Goal: Share content

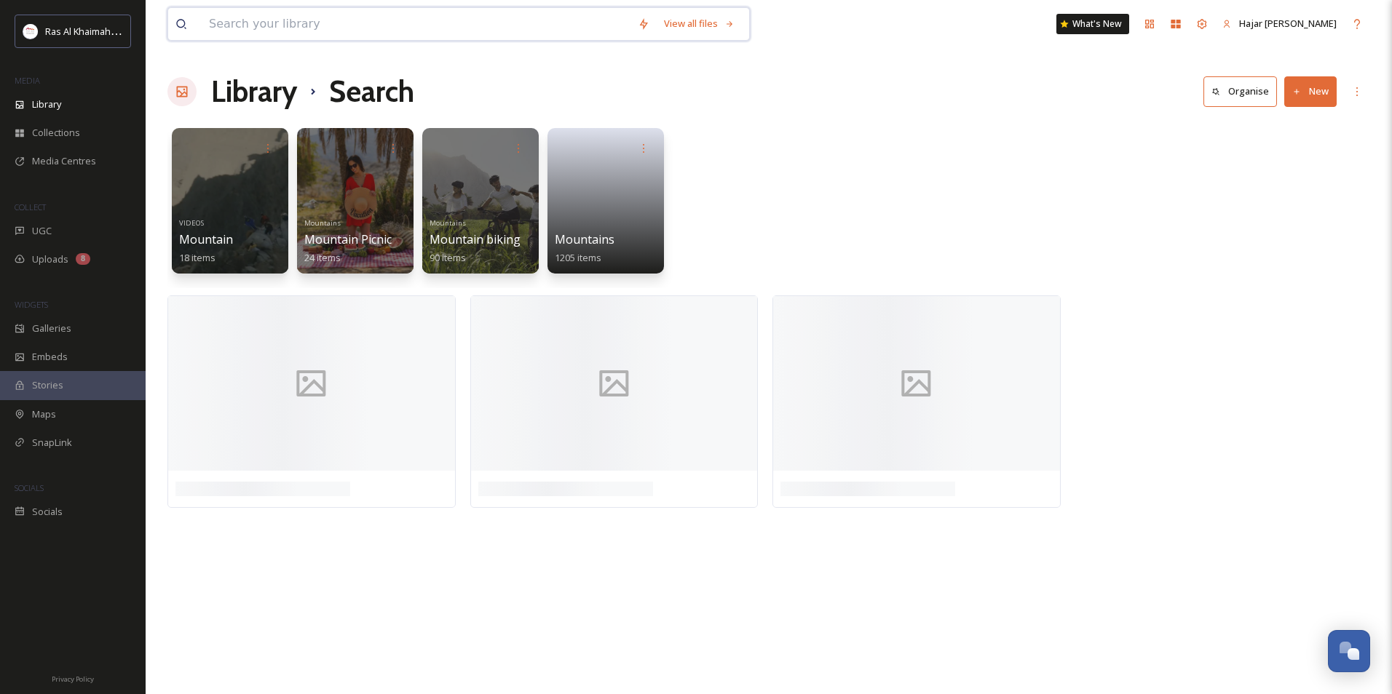
click at [341, 33] on input at bounding box center [416, 24] width 429 height 32
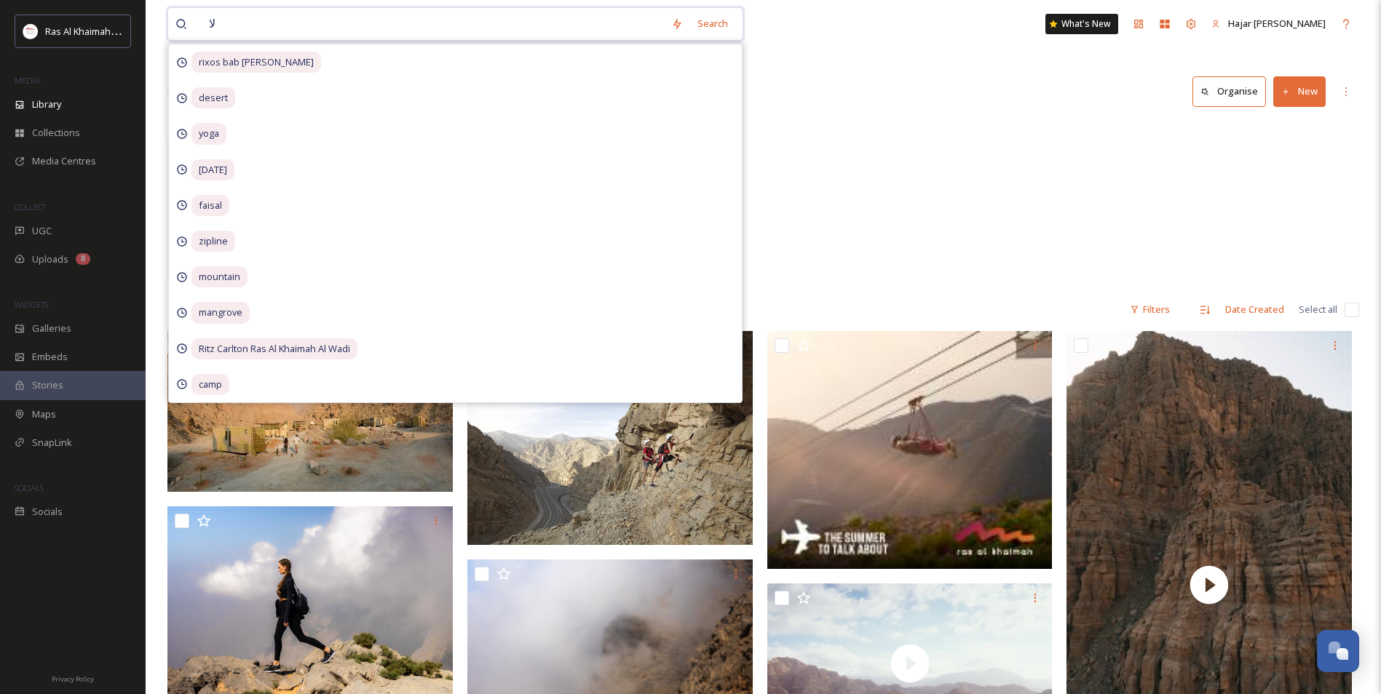
type input "ل"
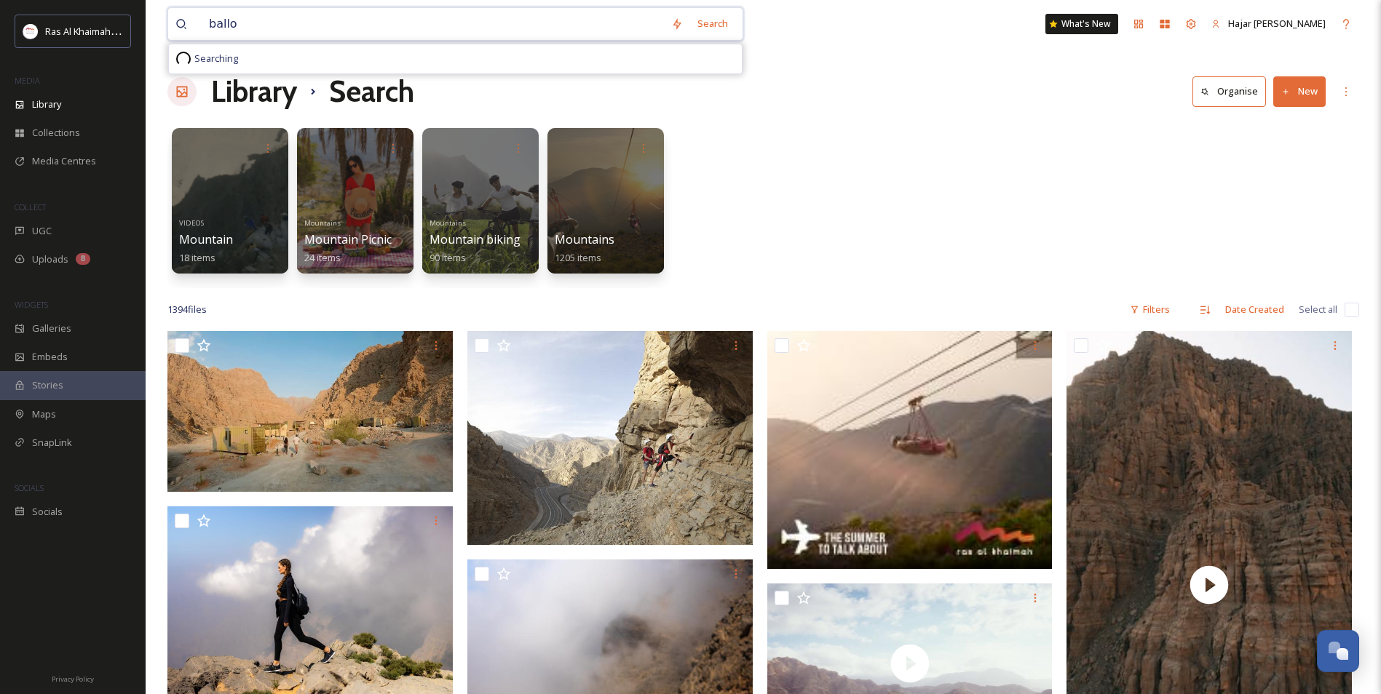
type input "ballon"
click at [282, 28] on input at bounding box center [449, 24] width 409 height 32
drag, startPoint x: 222, startPoint y: 27, endPoint x: 169, endPoint y: 33, distance: 53.5
click at [170, 33] on div "ballon Search No results found" at bounding box center [458, 23] width 582 height 33
type input "balloon"
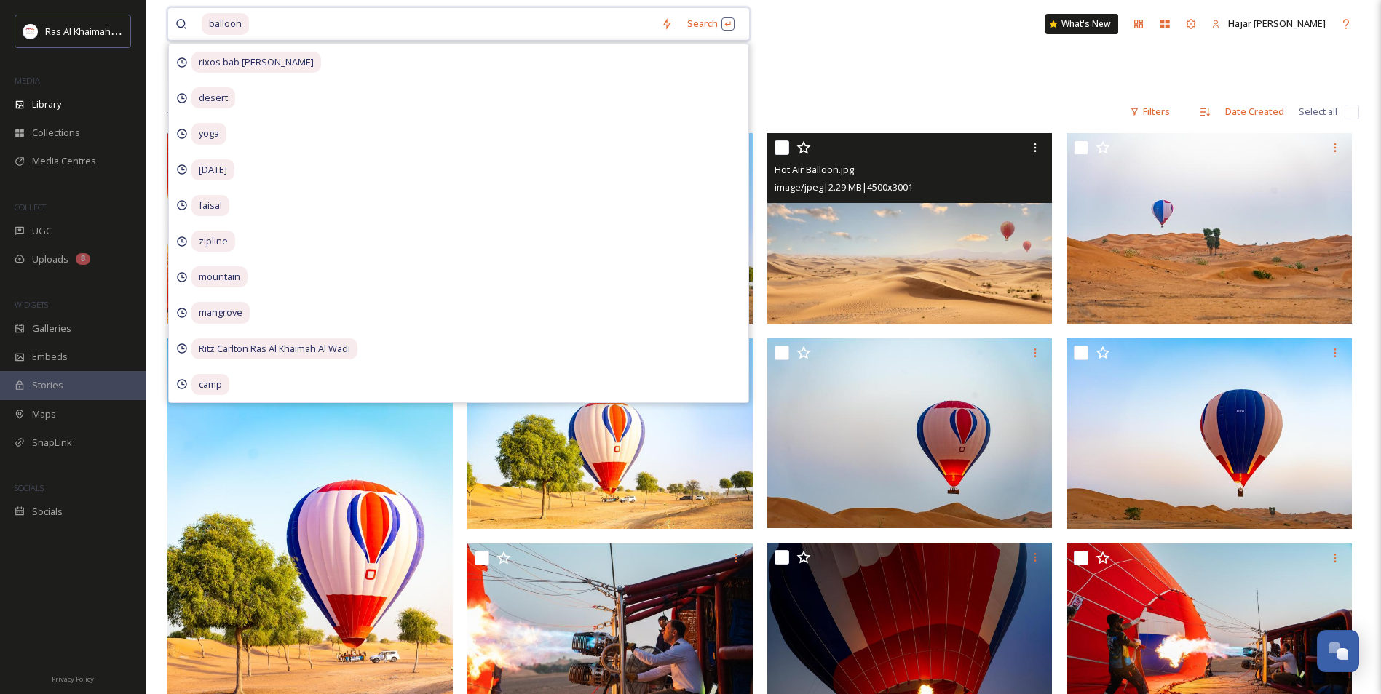
scroll to position [218, 0]
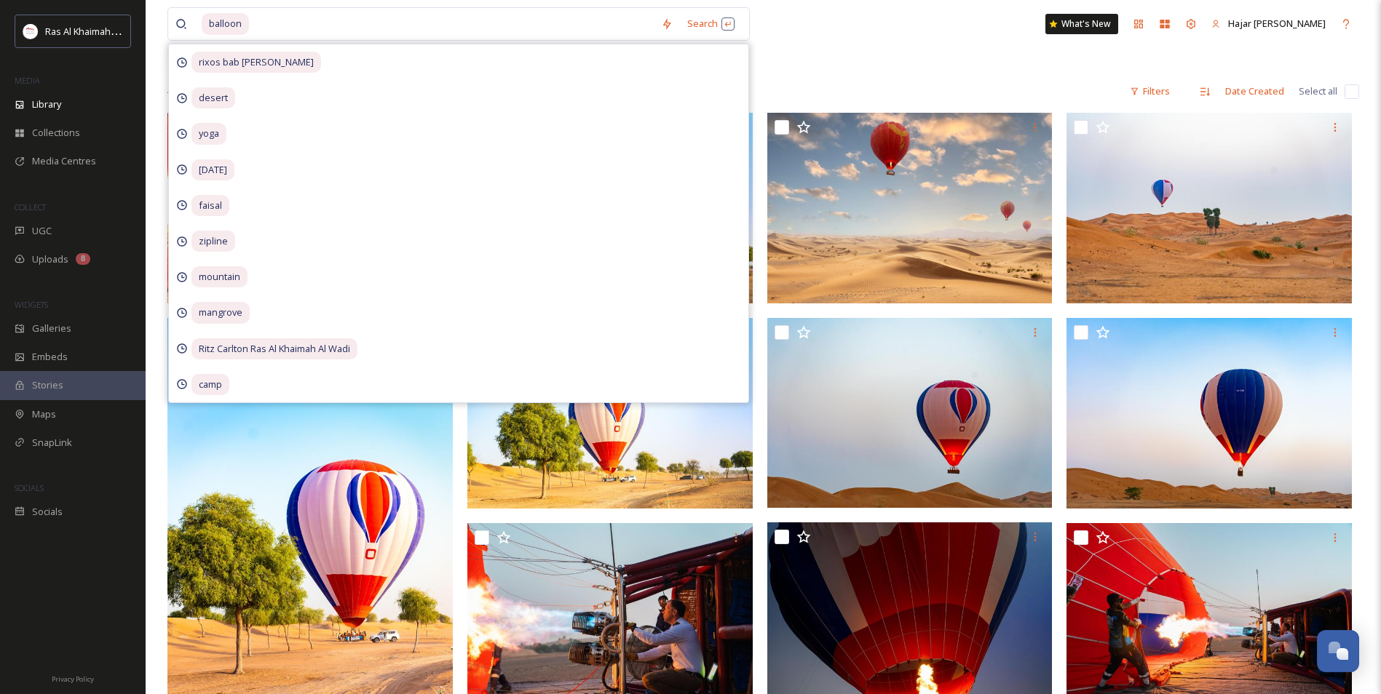
click at [913, 44] on div "balloon Search rixos bab [PERSON_NAME] desert yoga [DATE] faisal zipline mounta…" at bounding box center [762, 24] width 1191 height 48
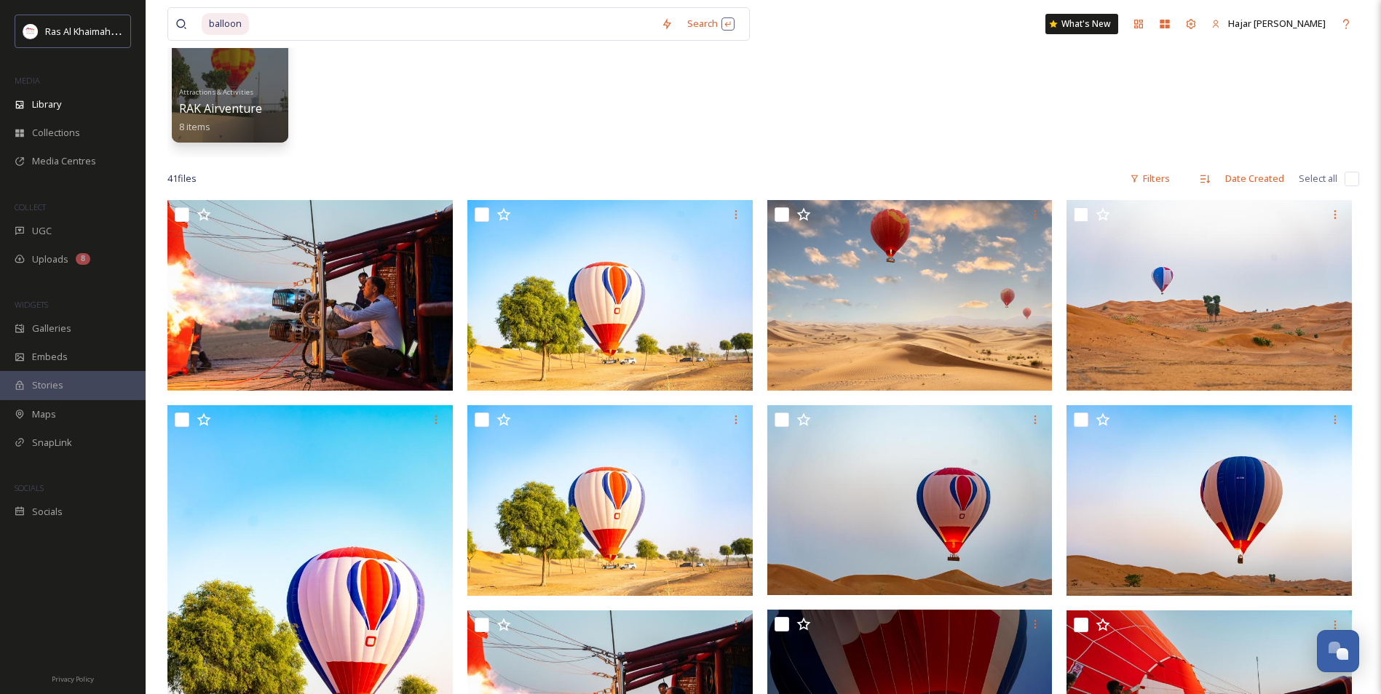
scroll to position [509, 0]
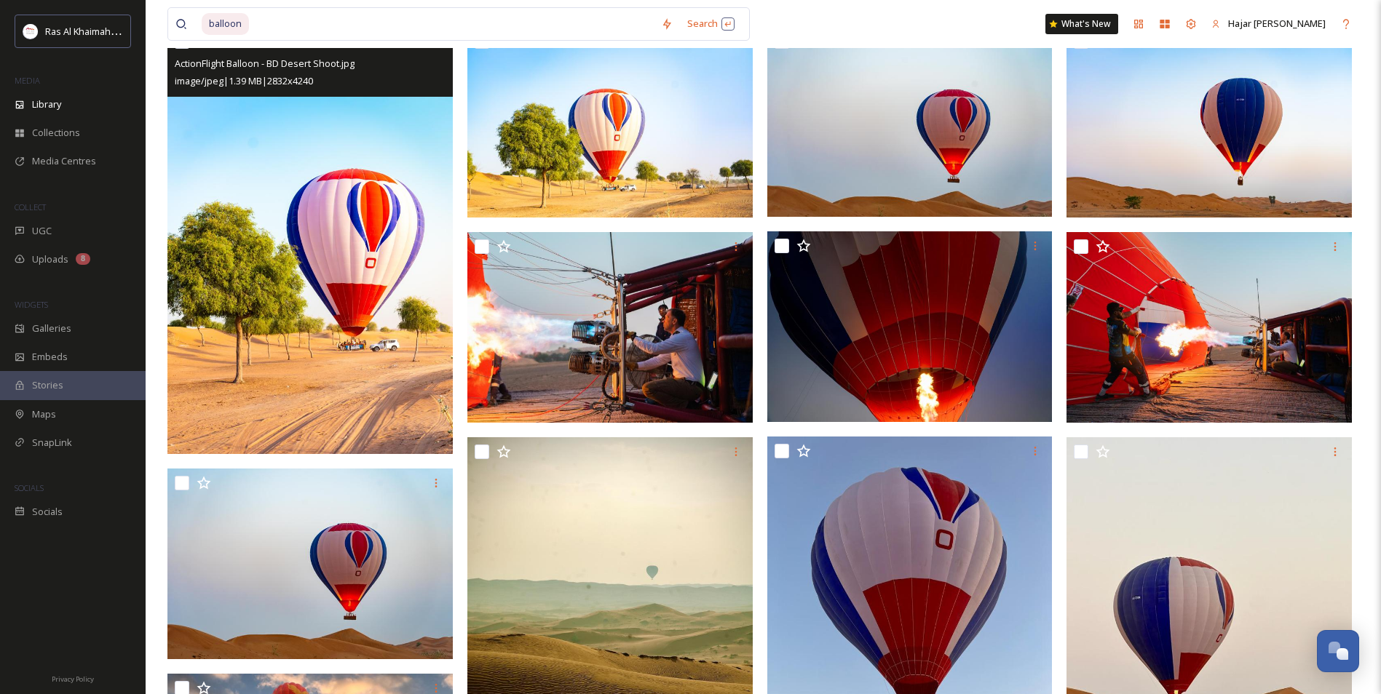
click at [325, 362] on img at bounding box center [309, 240] width 285 height 427
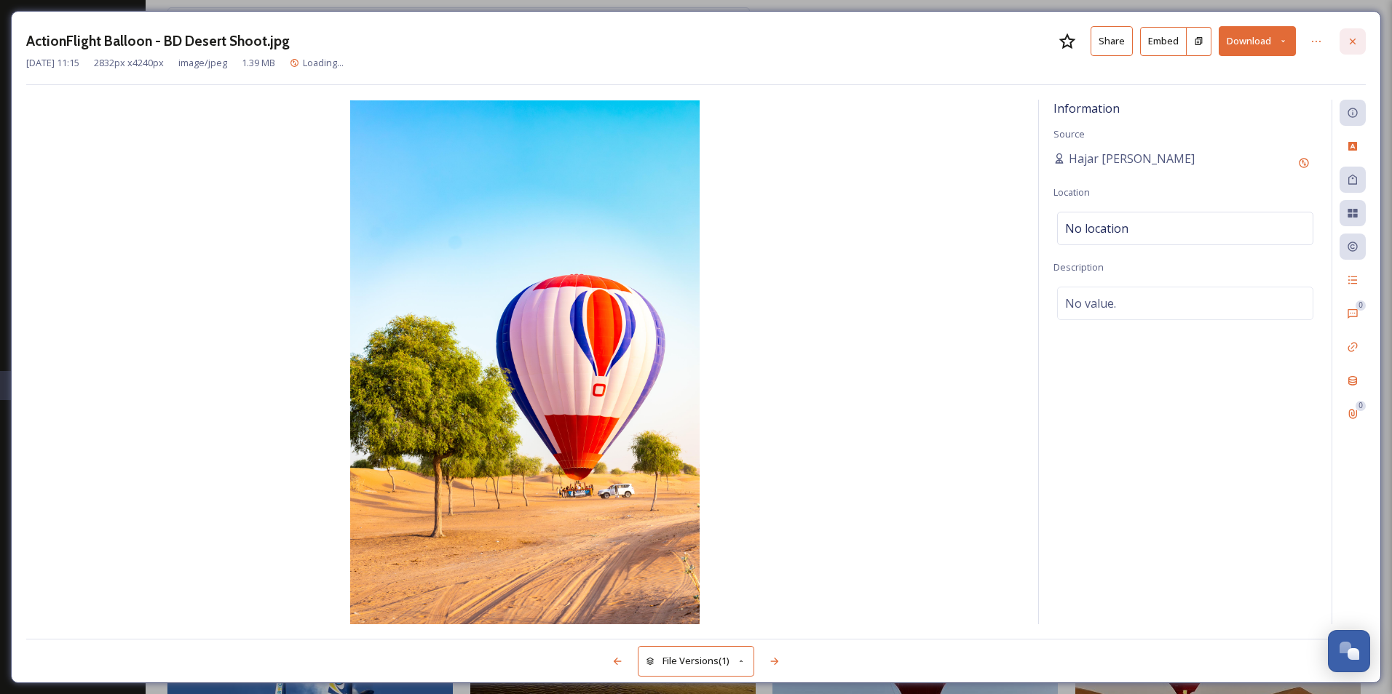
click at [1347, 43] on icon at bounding box center [1352, 42] width 12 height 12
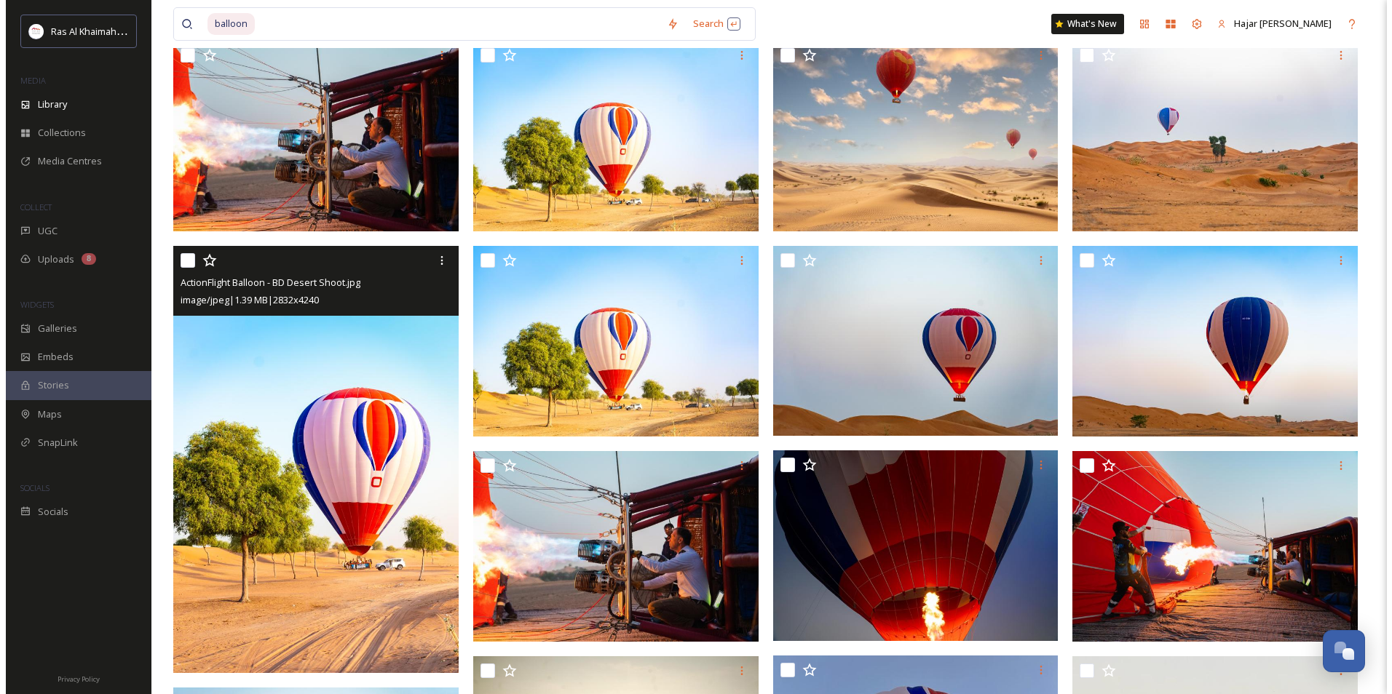
scroll to position [291, 0]
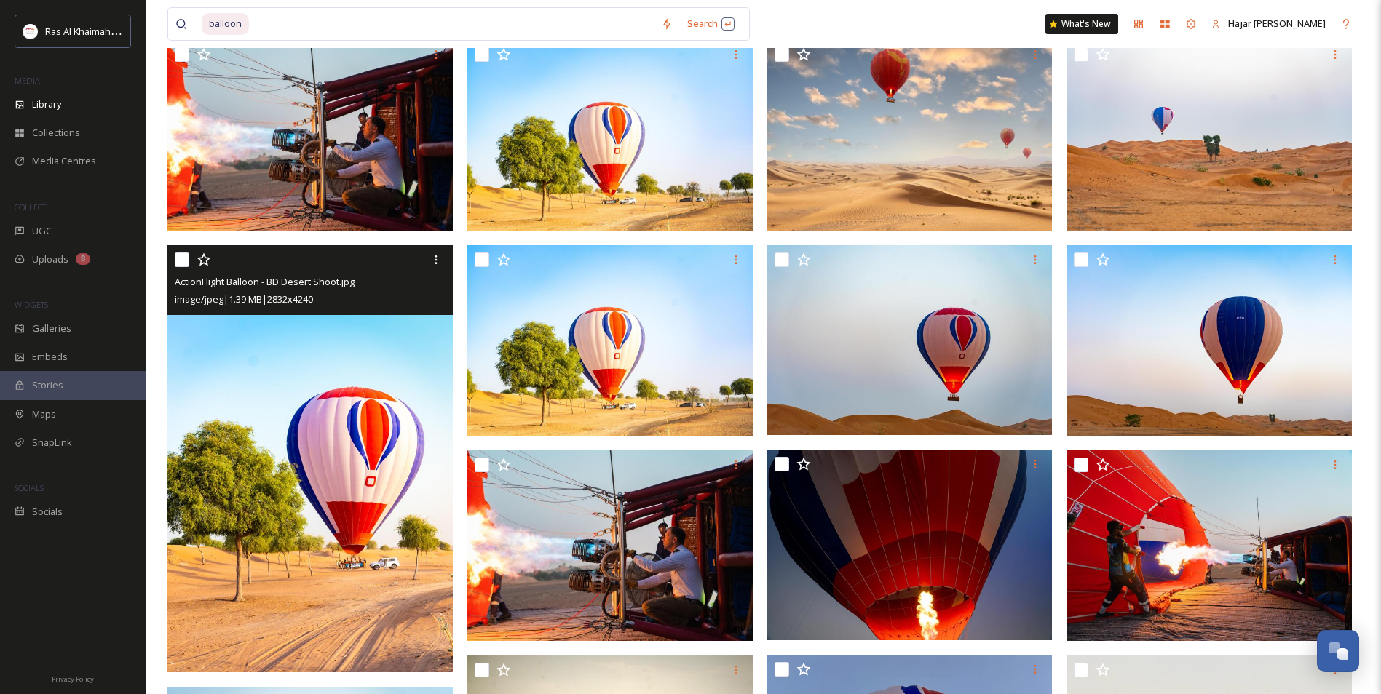
click at [352, 499] on img at bounding box center [309, 458] width 285 height 427
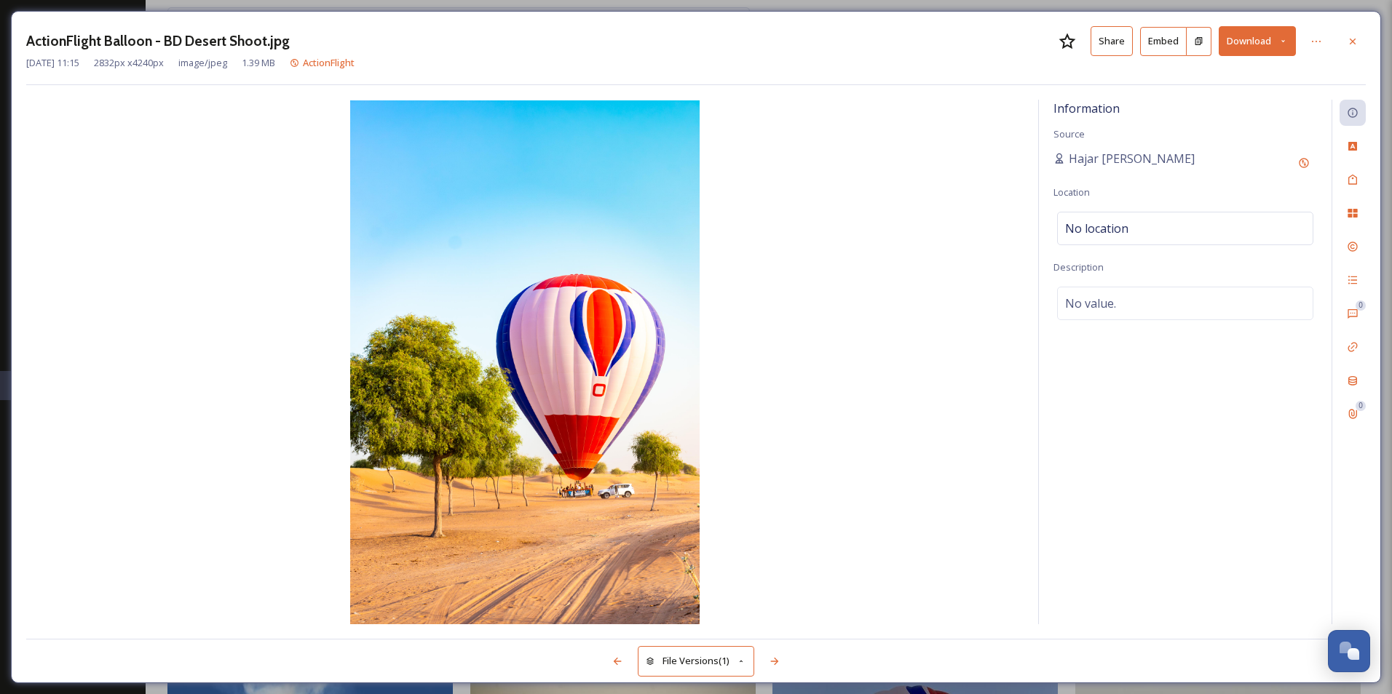
click at [1119, 42] on button "Share" at bounding box center [1111, 41] width 42 height 30
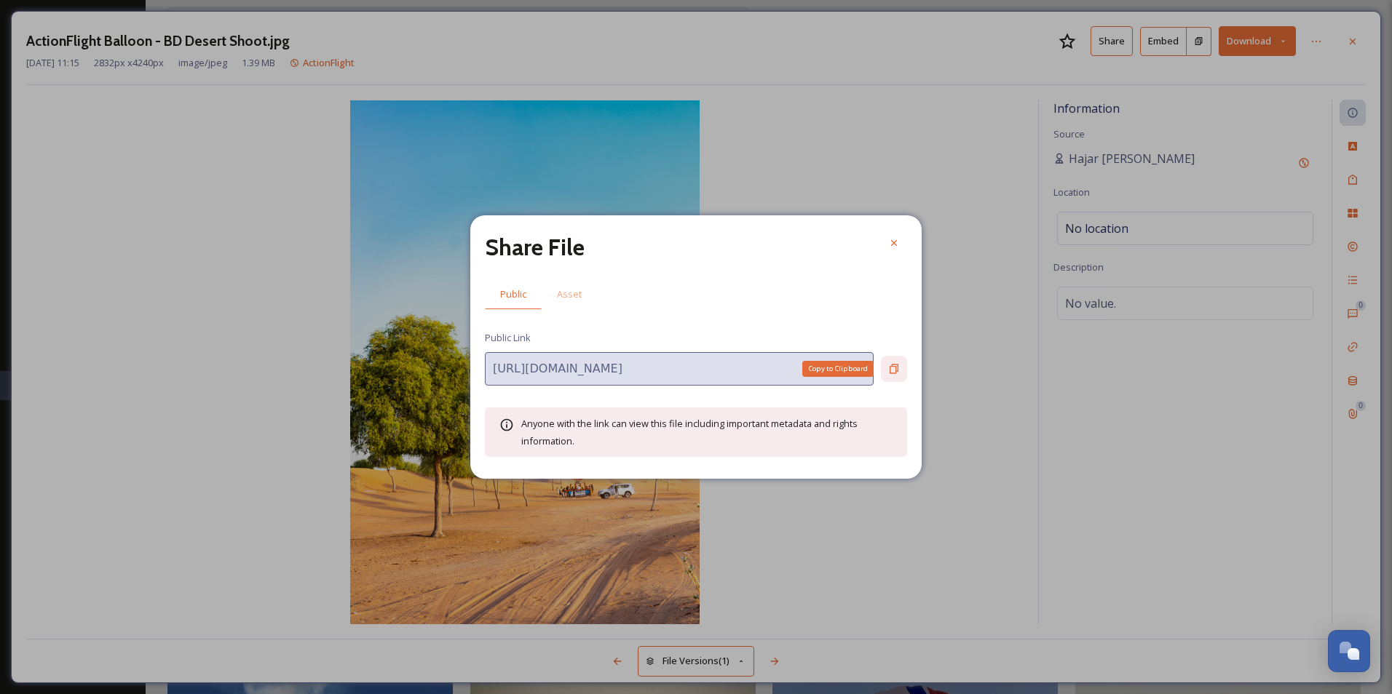
click at [890, 370] on icon at bounding box center [893, 369] width 9 height 9
